Goal: Navigation & Orientation: Find specific page/section

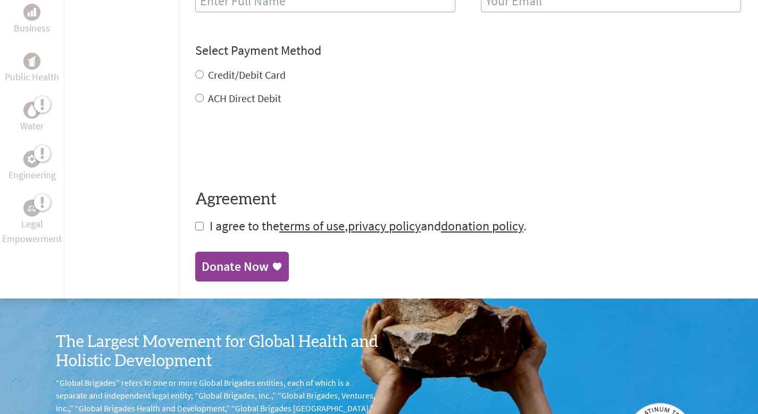
scroll to position [313, 0]
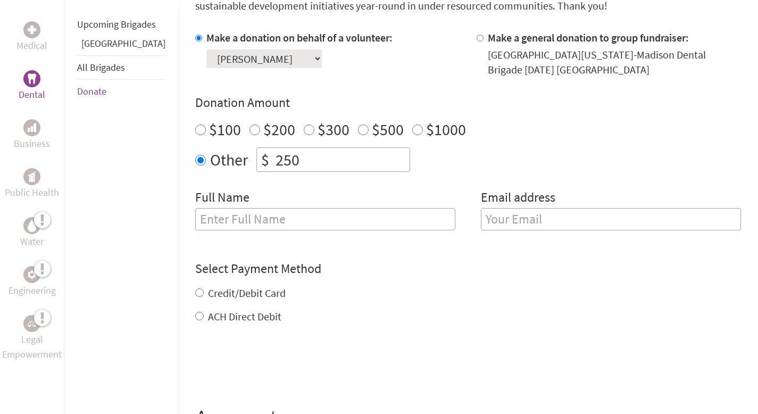
click at [91, 73] on link "All Brigades" at bounding box center [101, 67] width 48 height 12
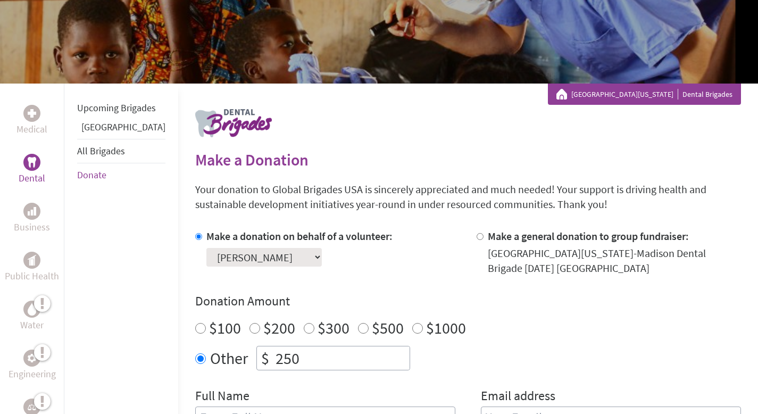
scroll to position [116, 0]
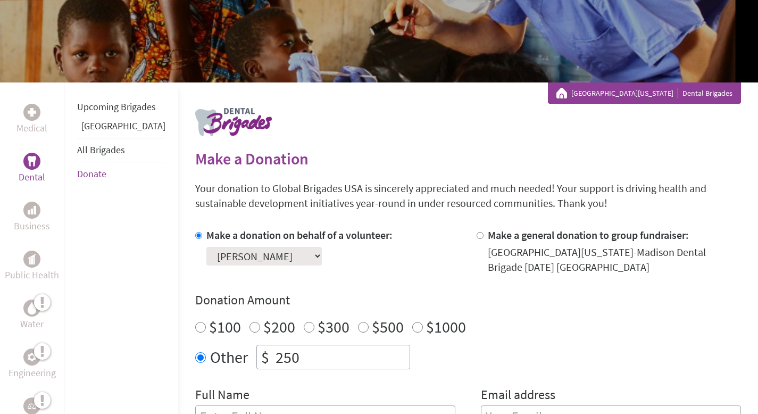
click at [112, 162] on li "All Brigades" at bounding box center [121, 150] width 88 height 24
click at [112, 156] on link "All Brigades" at bounding box center [101, 150] width 48 height 12
